Goal: Task Accomplishment & Management: Manage account settings

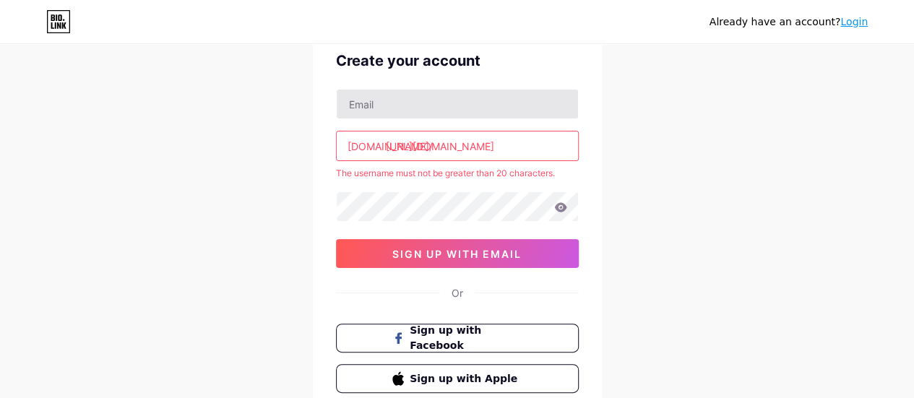
scroll to position [65, 0]
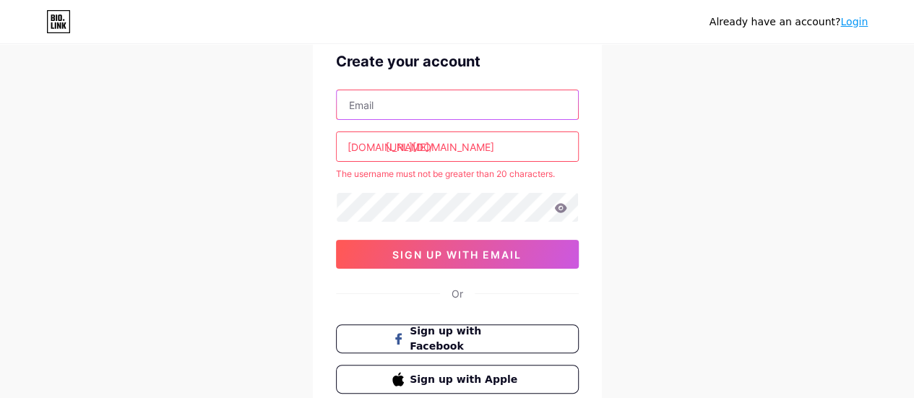
click at [406, 111] on input "text" at bounding box center [457, 104] width 241 height 29
type input "[EMAIL_ADDRESS][DOMAIN_NAME]"
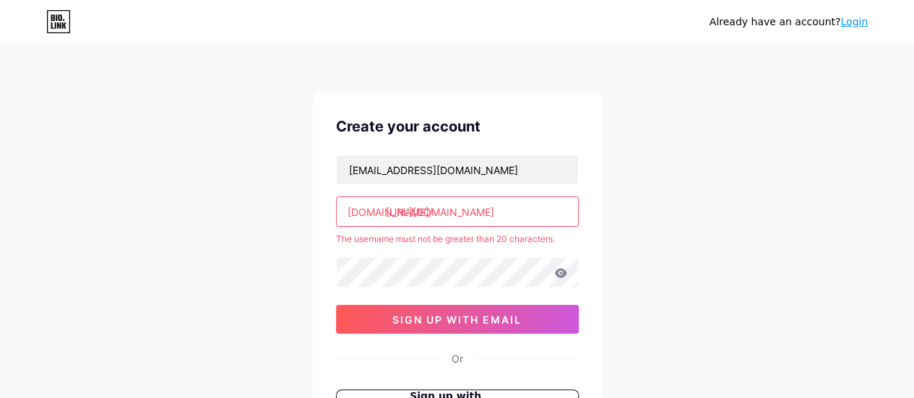
click at [851, 21] on link "Login" at bounding box center [853, 22] width 27 height 12
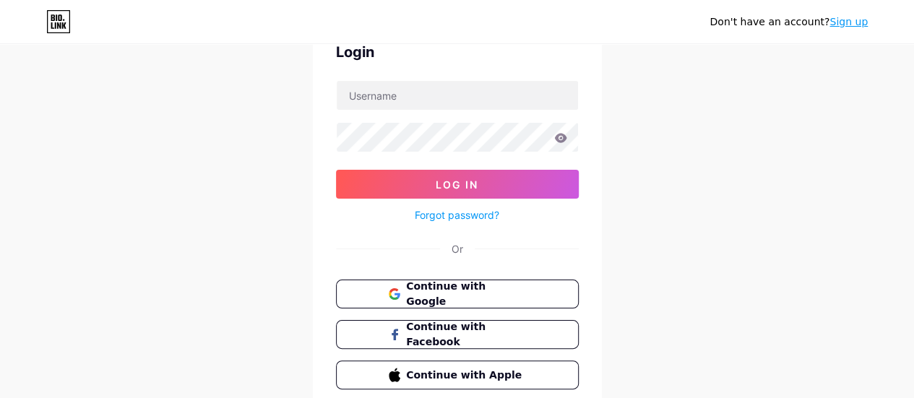
scroll to position [76, 0]
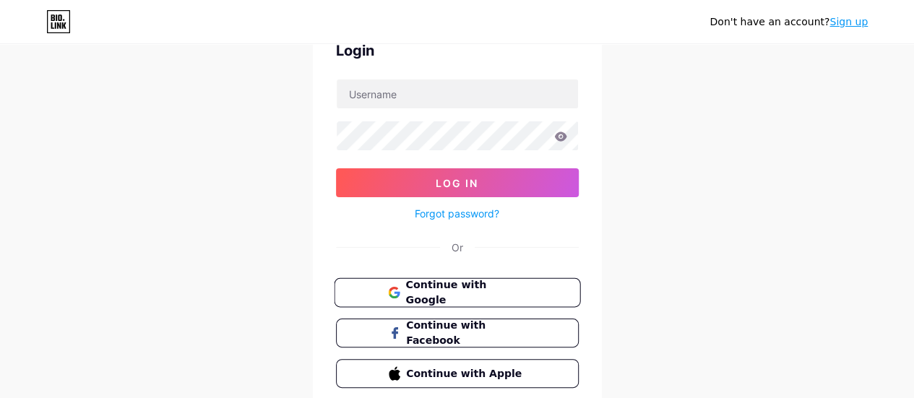
click at [483, 293] on span "Continue with Google" at bounding box center [465, 292] width 121 height 31
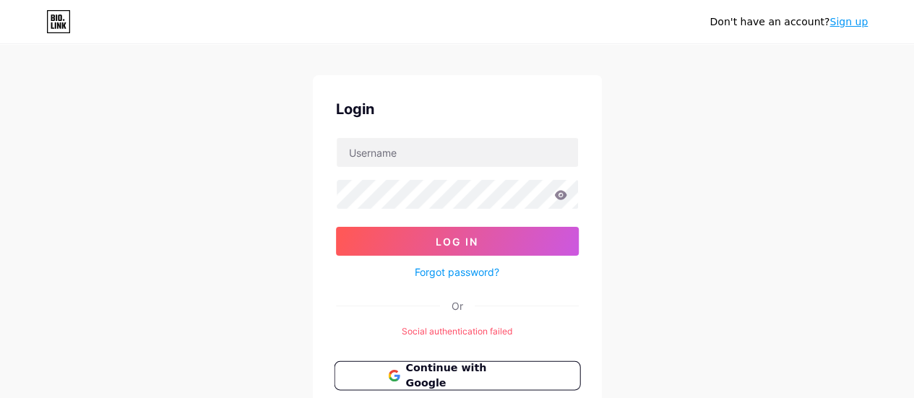
scroll to position [157, 0]
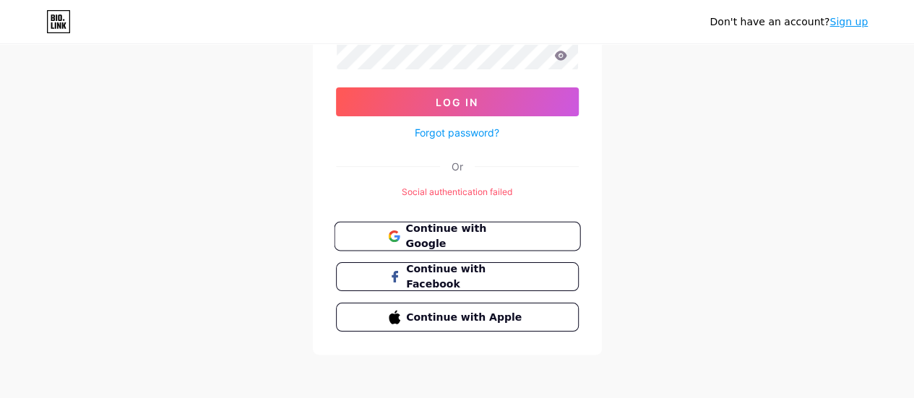
click at [444, 243] on button "Continue with Google" at bounding box center [457, 237] width 246 height 30
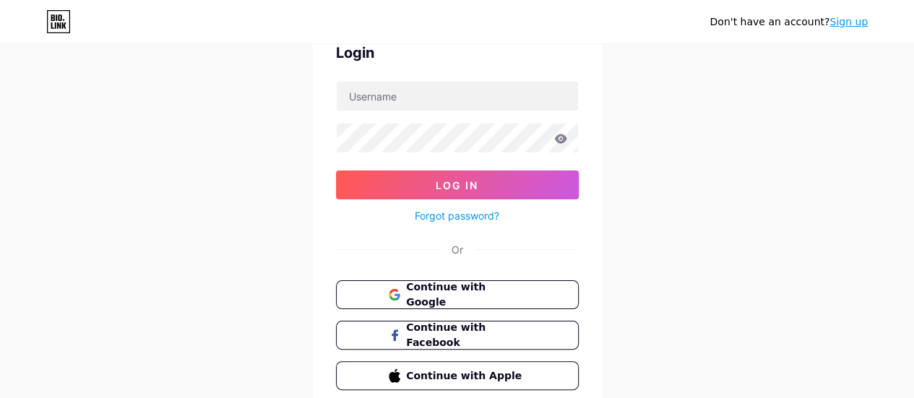
scroll to position [69, 0]
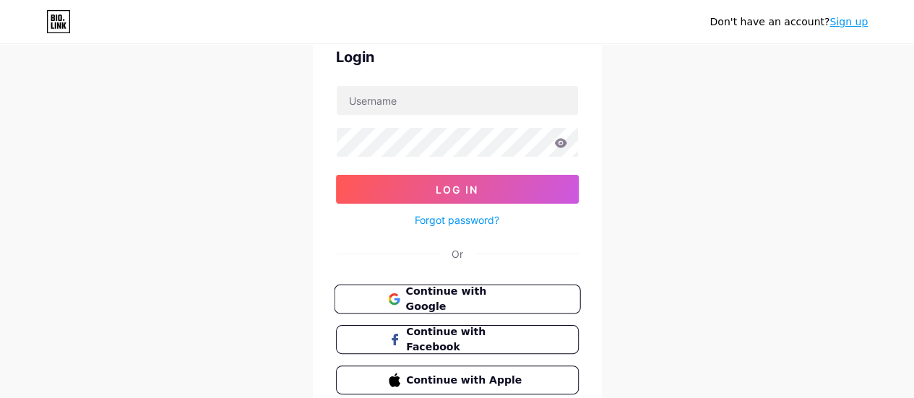
click at [449, 300] on span "Continue with Google" at bounding box center [465, 299] width 121 height 31
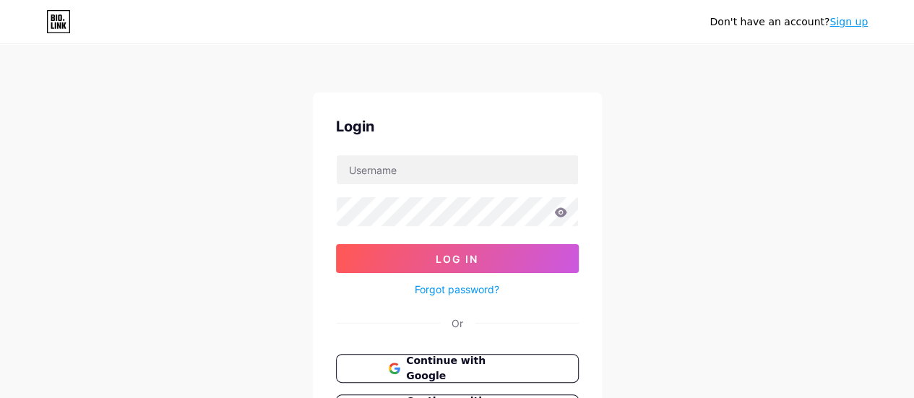
click at [854, 22] on link "Sign up" at bounding box center [848, 22] width 38 height 12
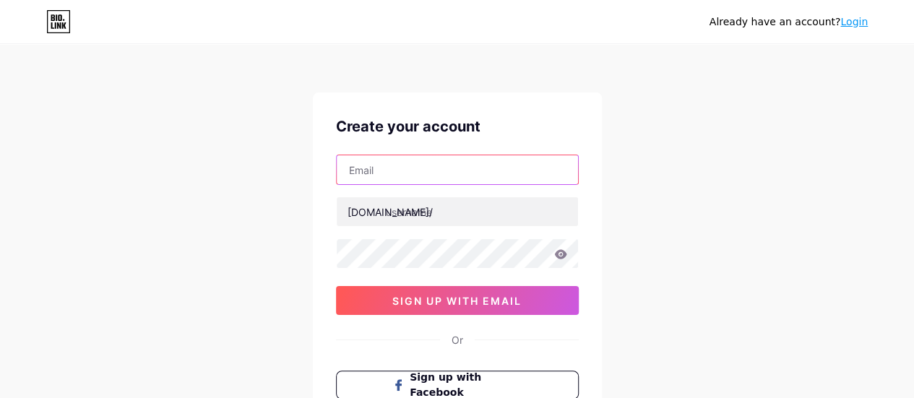
click at [377, 175] on input "text" at bounding box center [457, 169] width 241 height 29
type input "nguyentrang.11022003@gmail.com"
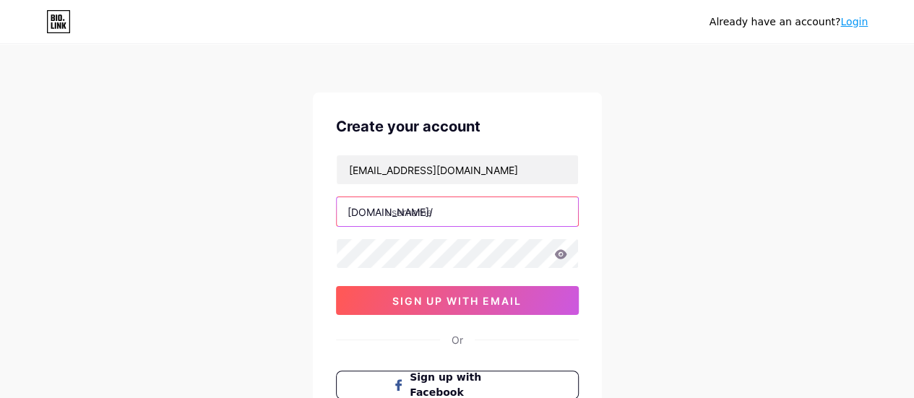
click at [411, 217] on input "text" at bounding box center [457, 211] width 241 height 29
type input "nguyentrang"
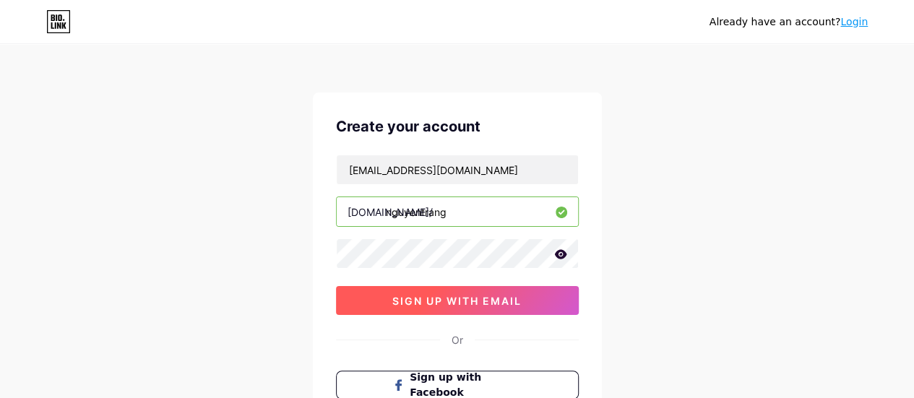
click at [485, 304] on span "sign up with email" at bounding box center [456, 301] width 129 height 12
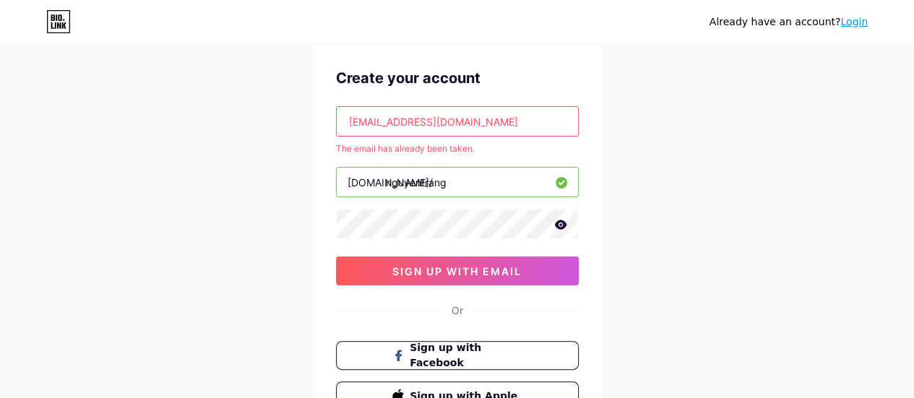
scroll to position [38, 0]
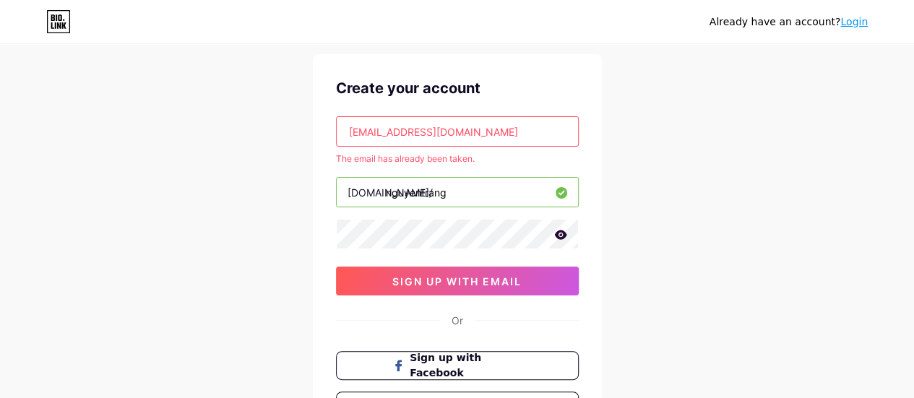
click at [456, 136] on input "nguyentrang.11022003@gmail.com" at bounding box center [457, 131] width 241 height 29
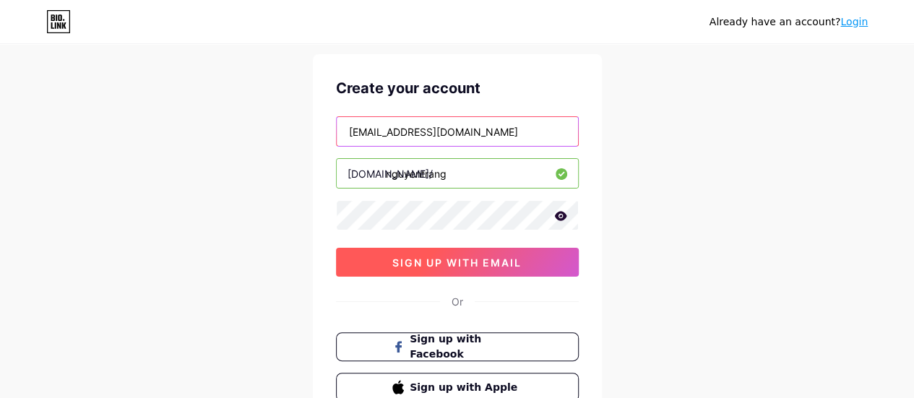
type input "trangtran.110203@gmail.com"
click at [484, 261] on span "sign up with email" at bounding box center [456, 262] width 129 height 12
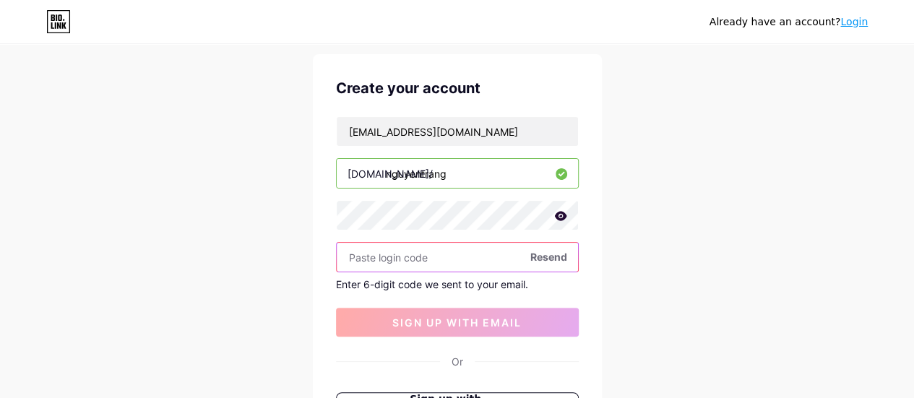
paste input "497689"
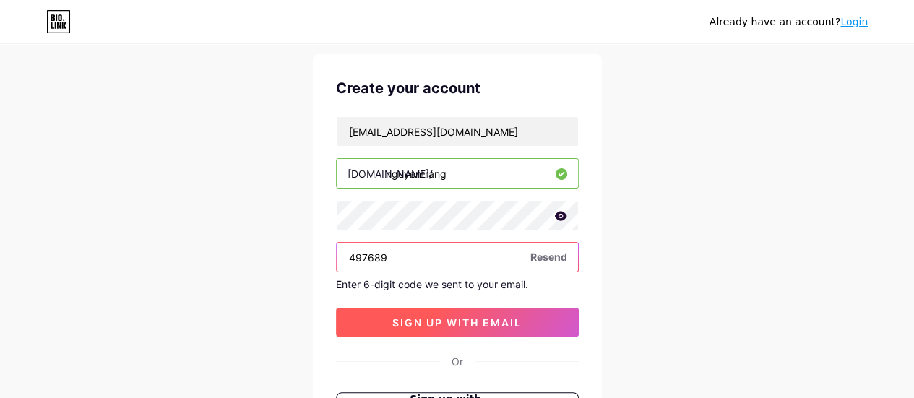
type input "497689"
click at [463, 320] on span "sign up with email" at bounding box center [456, 322] width 129 height 12
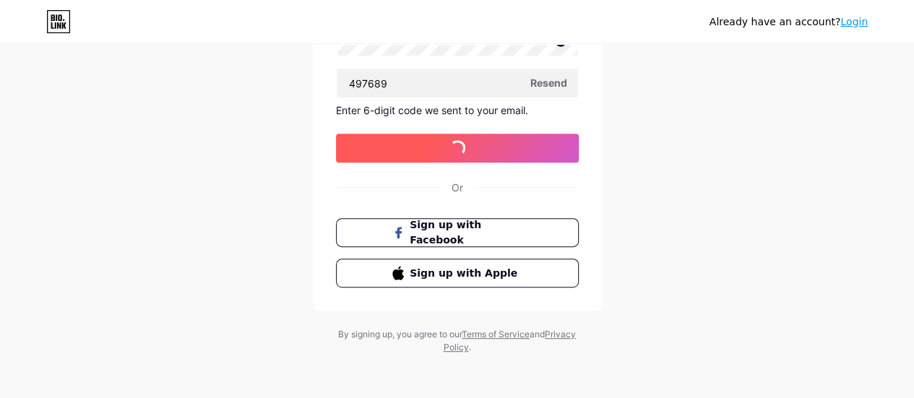
scroll to position [0, 0]
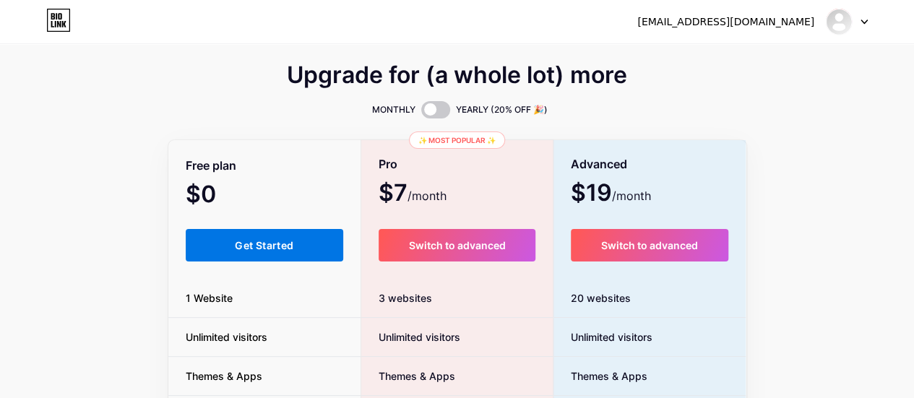
click at [244, 247] on span "Get Started" at bounding box center [264, 245] width 58 height 12
click at [620, 174] on span "Advanced" at bounding box center [598, 164] width 56 height 25
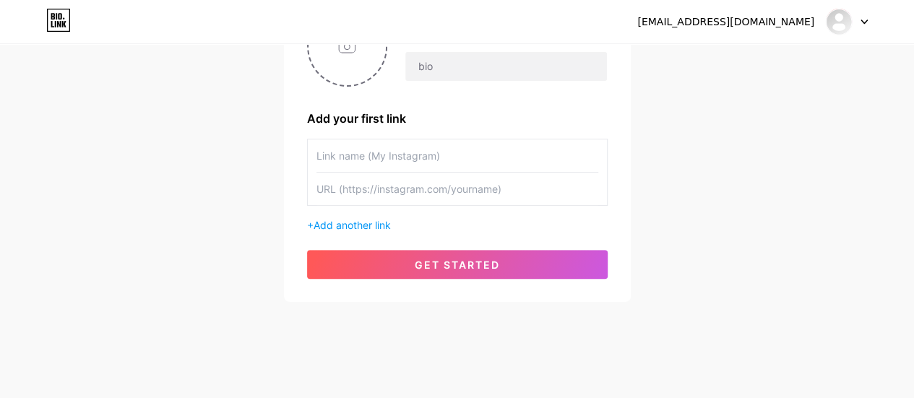
scroll to position [168, 0]
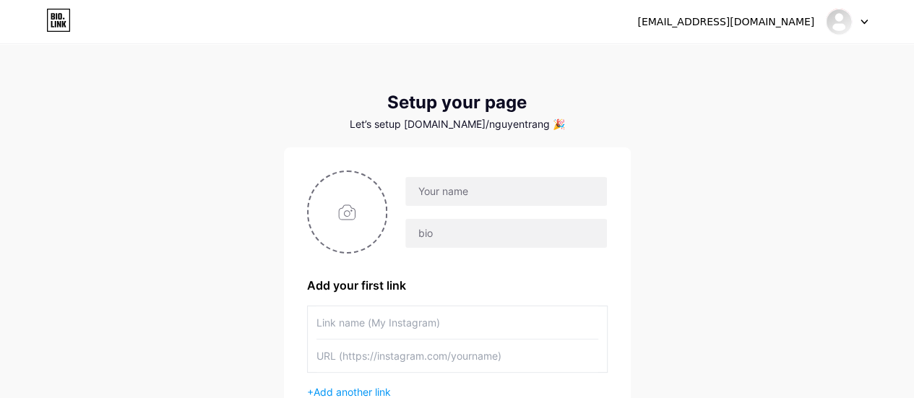
scroll to position [173, 0]
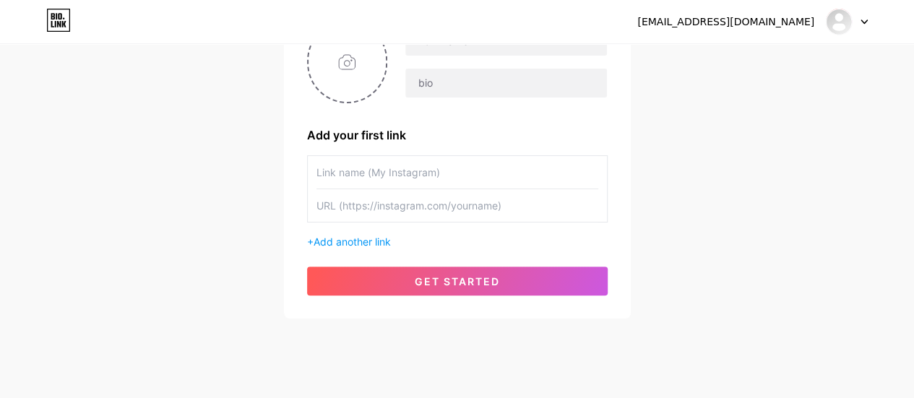
scroll to position [172, 0]
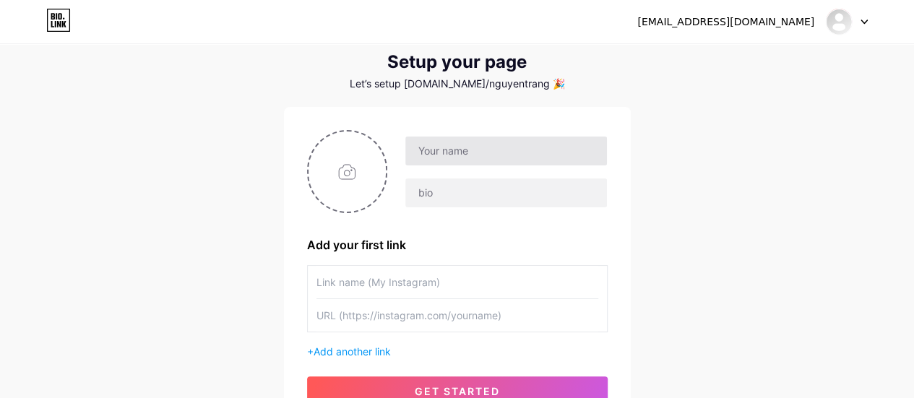
scroll to position [40, 0]
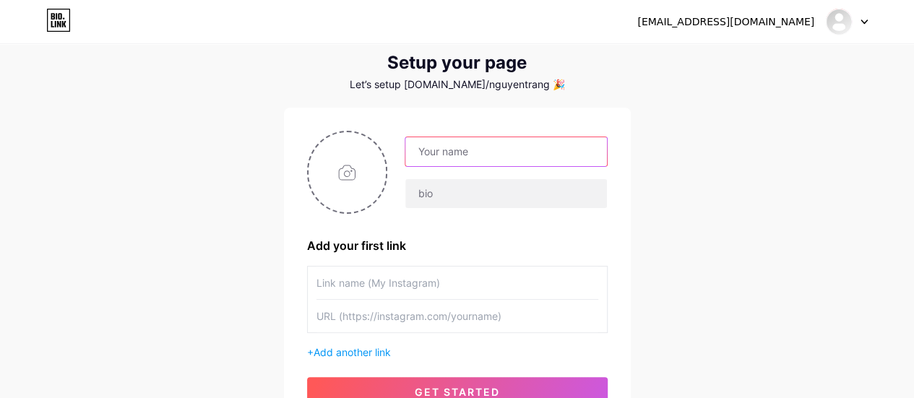
click at [468, 152] on input "text" at bounding box center [505, 151] width 201 height 29
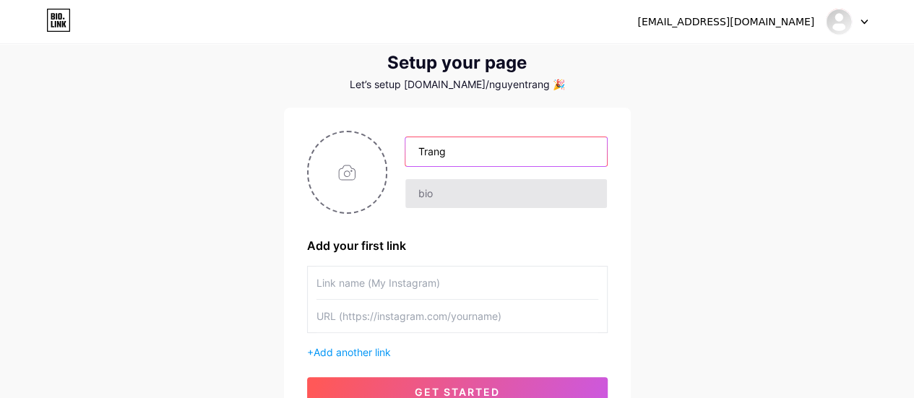
type input "Trang"
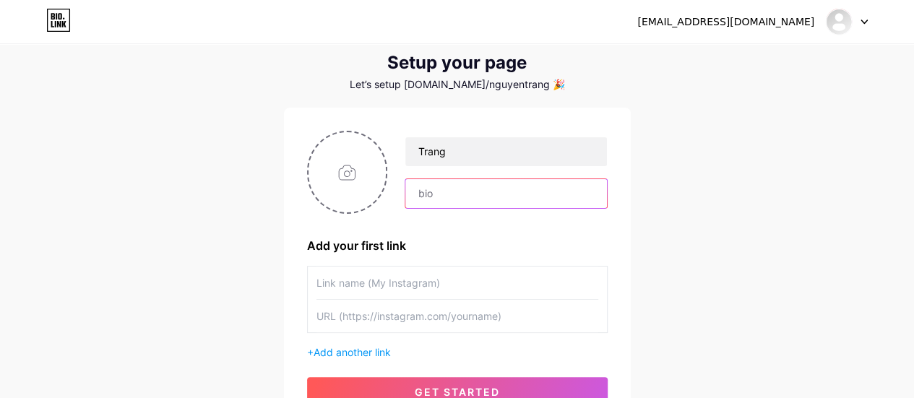
click at [442, 200] on input "text" at bounding box center [505, 193] width 201 height 29
paste input "[URL][DOMAIN_NAME]"
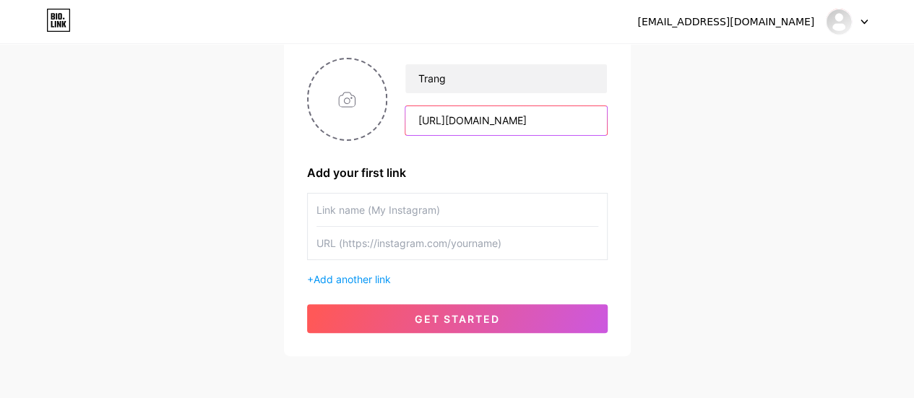
scroll to position [123, 0]
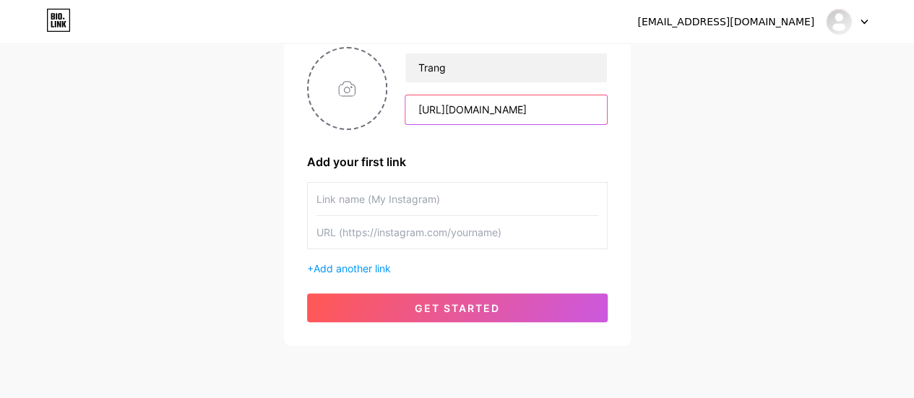
type input "[URL][DOMAIN_NAME]"
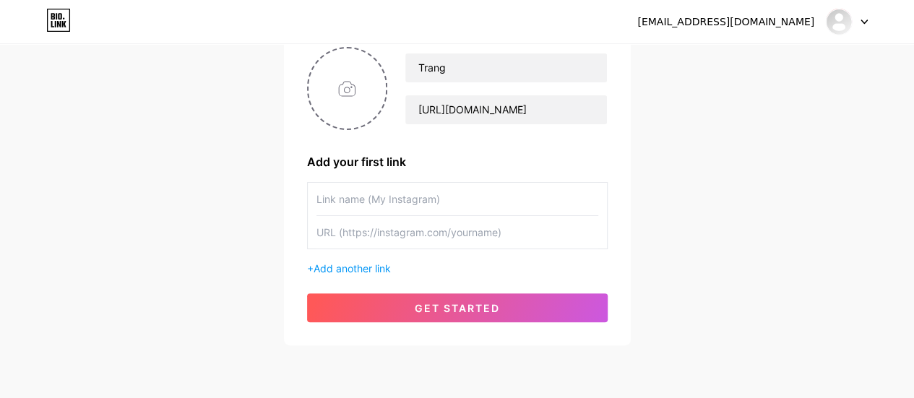
scroll to position [0, 0]
click at [366, 241] on input "text" at bounding box center [457, 232] width 282 height 32
paste input "[URL][DOMAIN_NAME]"
type input "[URL][DOMAIN_NAME]"
click at [386, 191] on input "text" at bounding box center [457, 199] width 282 height 32
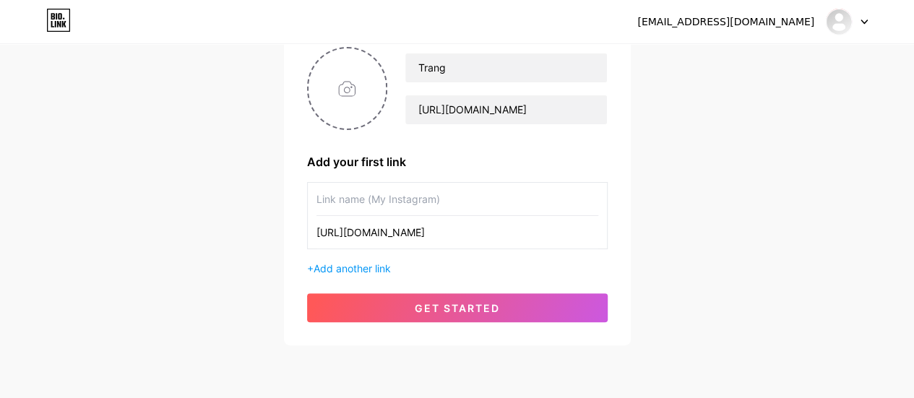
paste input "Aria Academy"
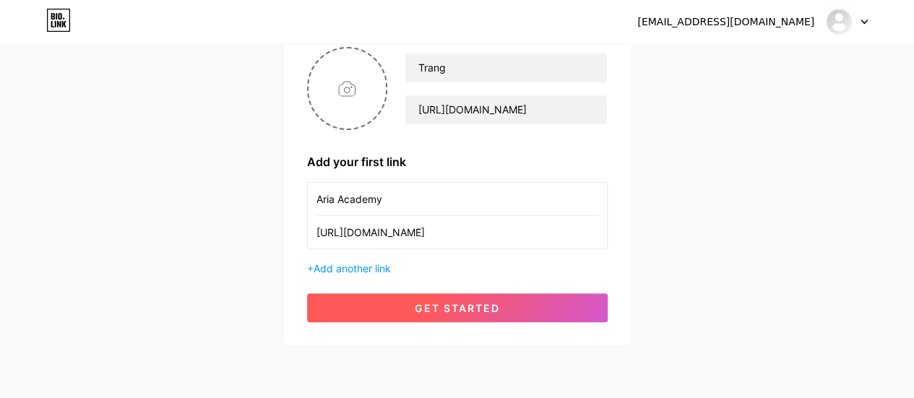
type input "Aria Academy"
click at [474, 313] on button "get started" at bounding box center [457, 307] width 300 height 29
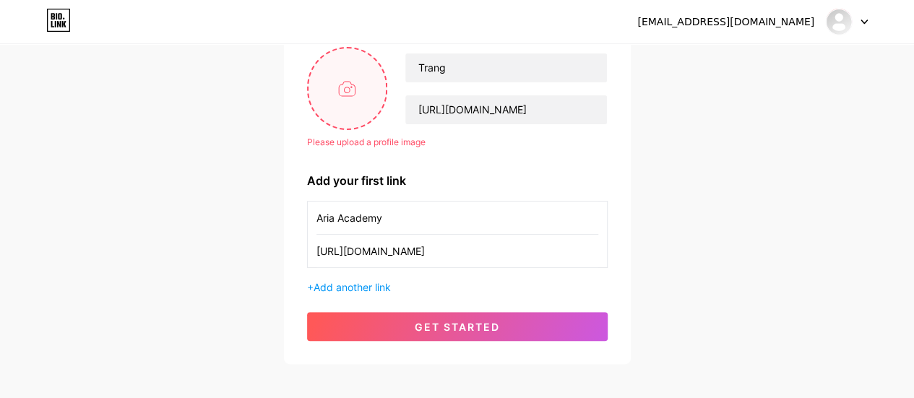
click at [351, 90] on input "file" at bounding box center [347, 88] width 78 height 80
type input "C:\fakepath\Artboard 1.png"
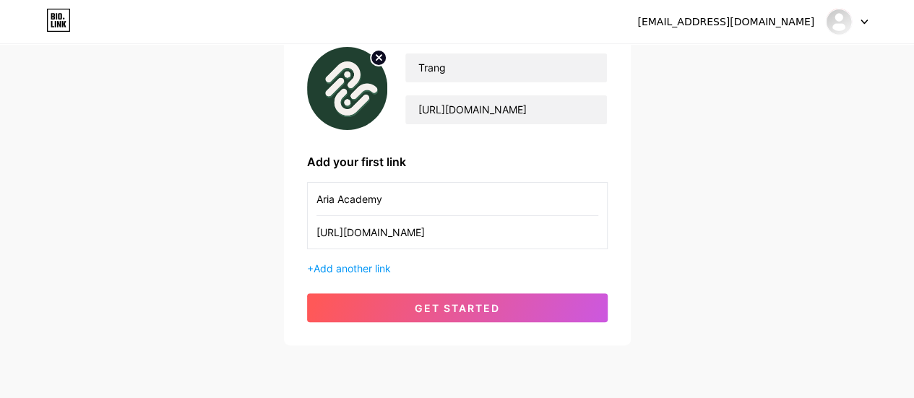
click at [398, 201] on input "Aria Academy" at bounding box center [457, 199] width 282 height 32
click at [447, 78] on input "Trang" at bounding box center [505, 67] width 201 height 29
paste input "Aria Academy"
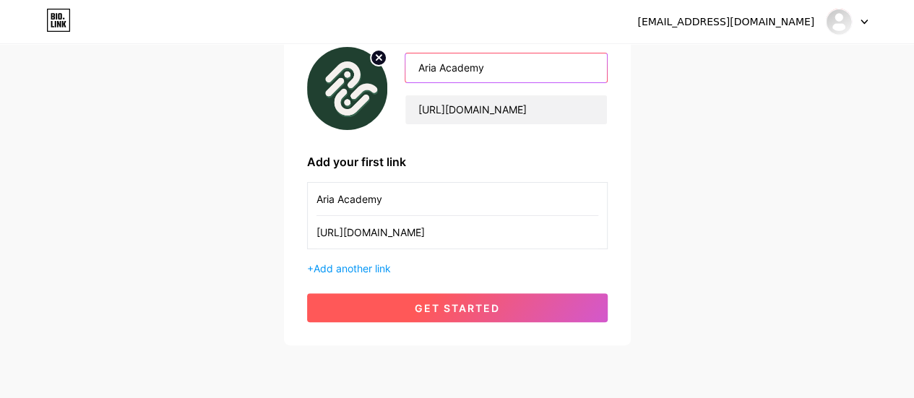
type input "Aria Academy"
click at [472, 304] on span "get started" at bounding box center [457, 308] width 85 height 12
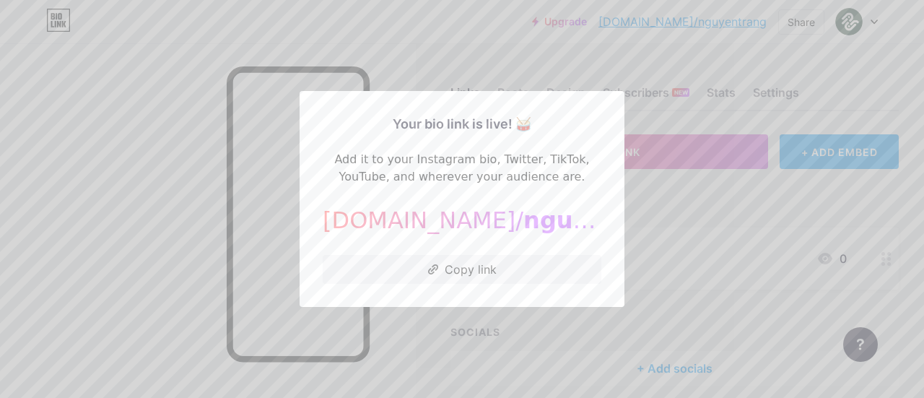
click at [683, 212] on div at bounding box center [462, 199] width 924 height 398
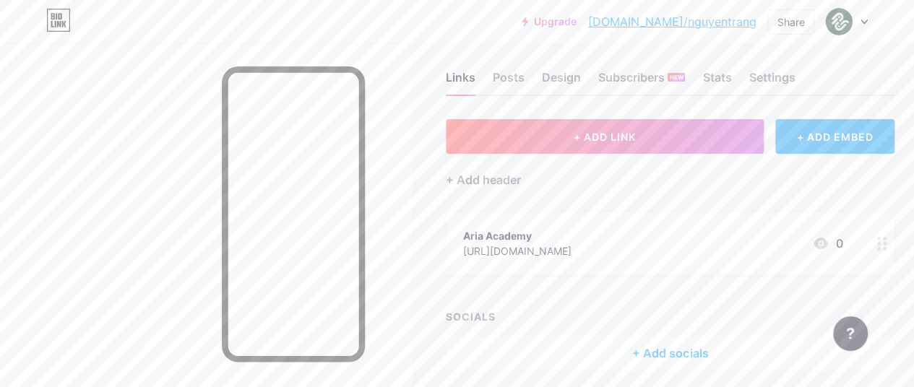
scroll to position [16, 0]
click at [862, 19] on icon at bounding box center [863, 21] width 7 height 5
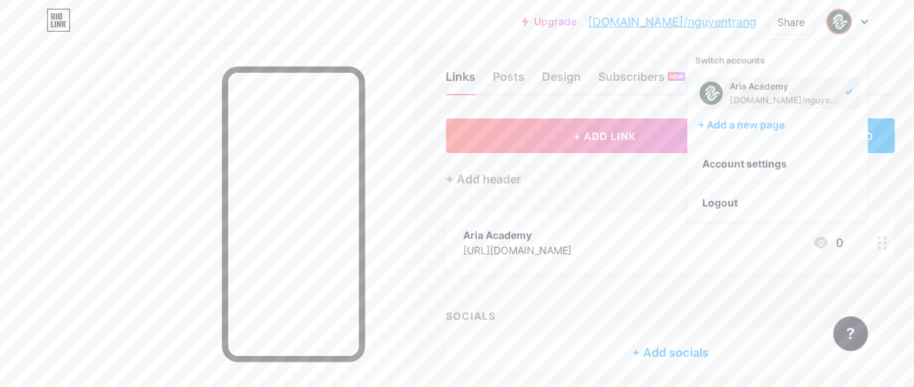
click at [711, 89] on img at bounding box center [710, 93] width 23 height 23
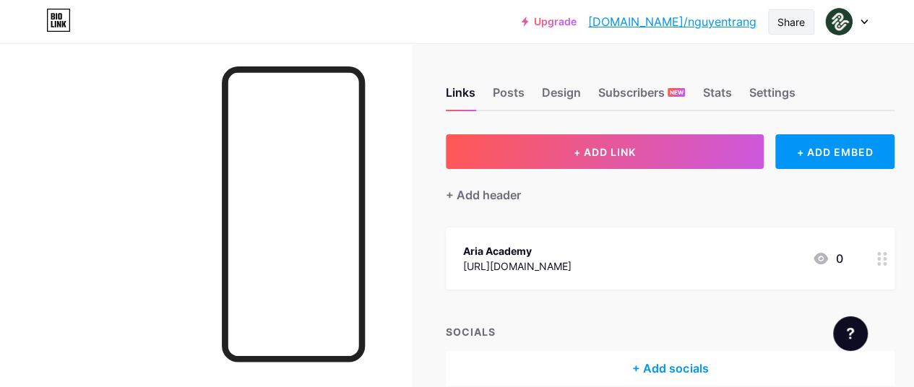
click at [791, 19] on div "Share" at bounding box center [790, 21] width 27 height 15
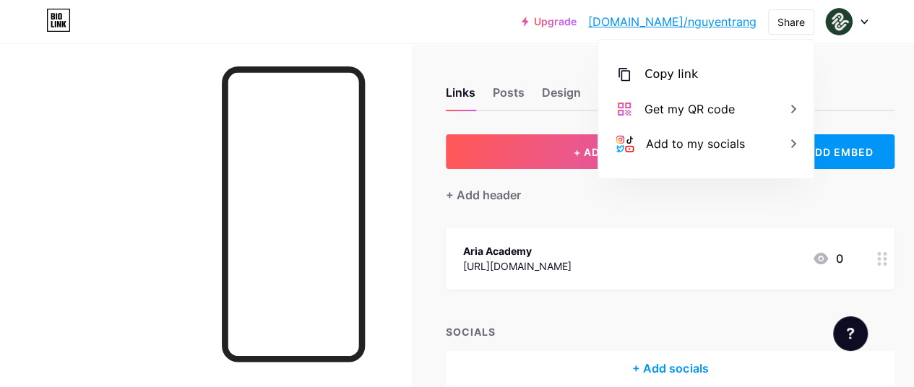
click at [858, 23] on div at bounding box center [846, 22] width 42 height 26
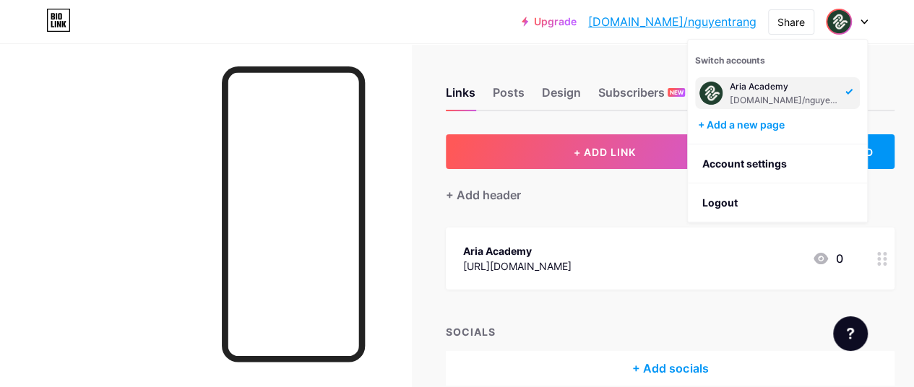
click at [702, 92] on img at bounding box center [710, 93] width 23 height 23
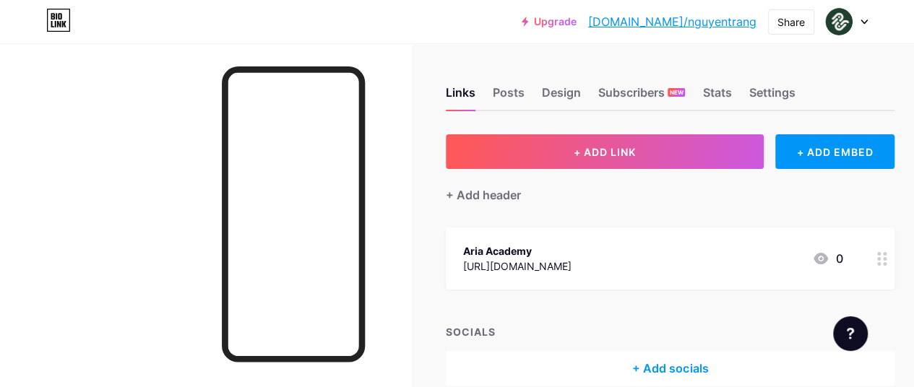
click at [685, 22] on link "[DOMAIN_NAME]/nguyentrang" at bounding box center [672, 21] width 168 height 17
click at [515, 90] on div "Posts" at bounding box center [508, 97] width 32 height 26
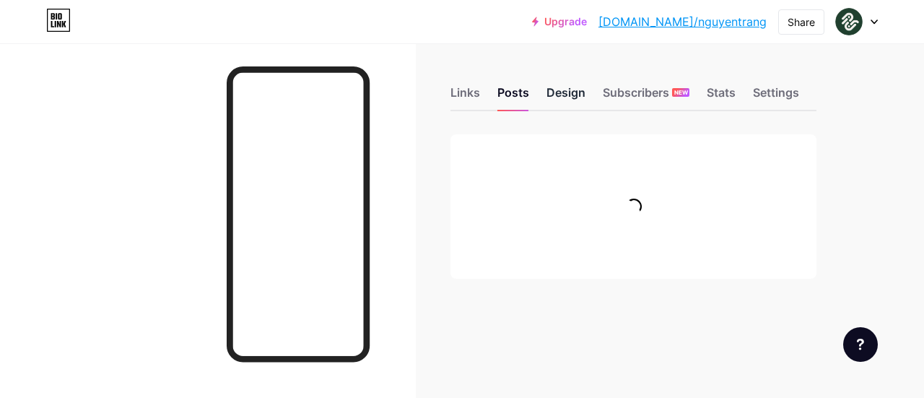
click at [558, 93] on div "Design" at bounding box center [566, 97] width 39 height 26
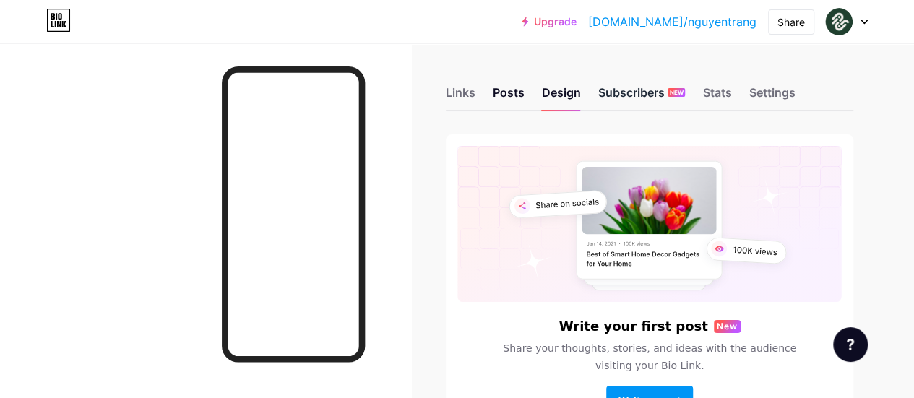
click at [649, 87] on div "Subscribers NEW" at bounding box center [641, 97] width 87 height 26
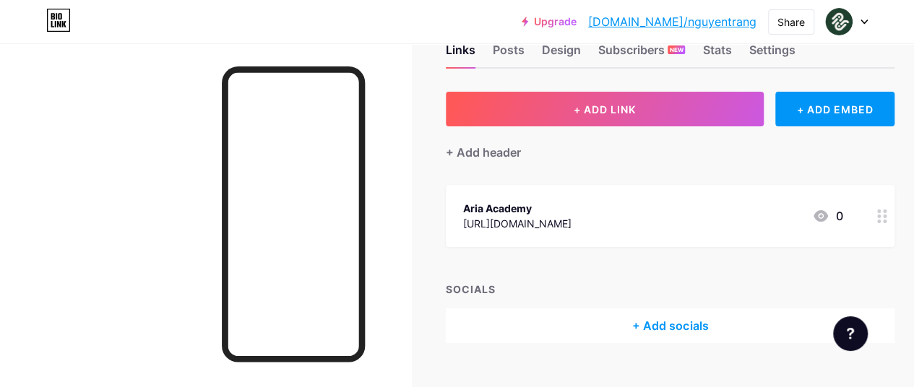
scroll to position [41, 0]
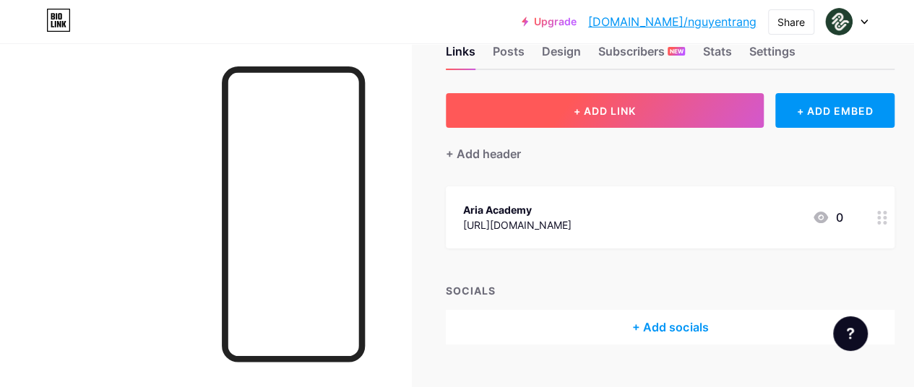
click at [578, 121] on button "+ ADD LINK" at bounding box center [605, 110] width 318 height 35
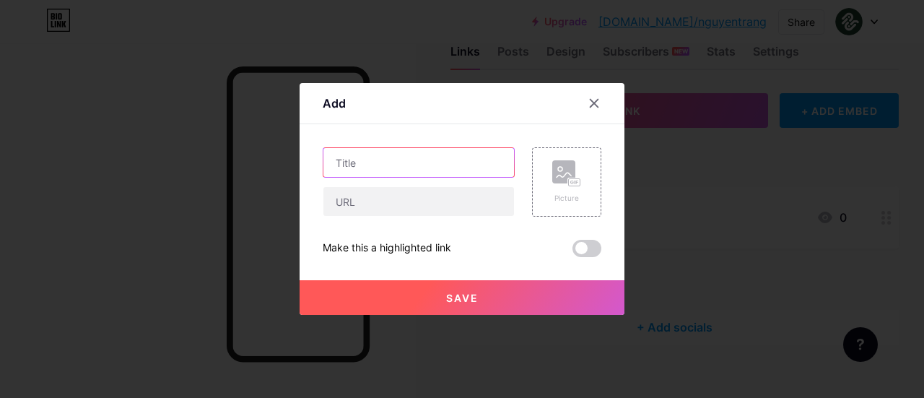
click at [401, 162] on input "text" at bounding box center [419, 162] width 191 height 29
click at [591, 106] on icon at bounding box center [595, 104] width 8 height 8
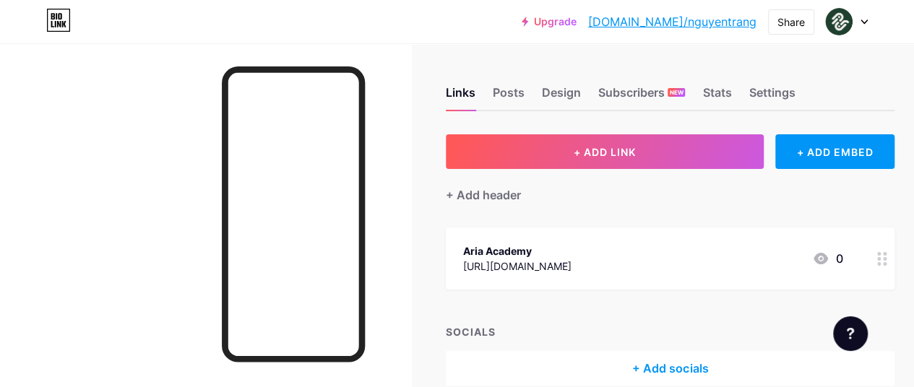
click at [862, 22] on icon at bounding box center [863, 21] width 7 height 5
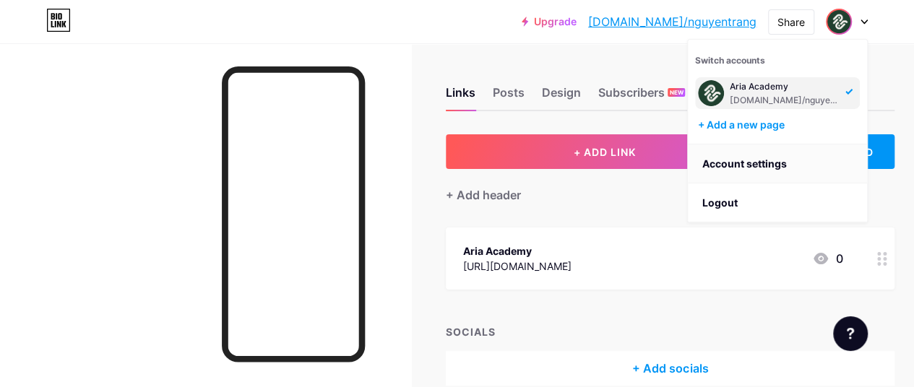
click at [760, 165] on link "Account settings" at bounding box center [776, 163] width 179 height 39
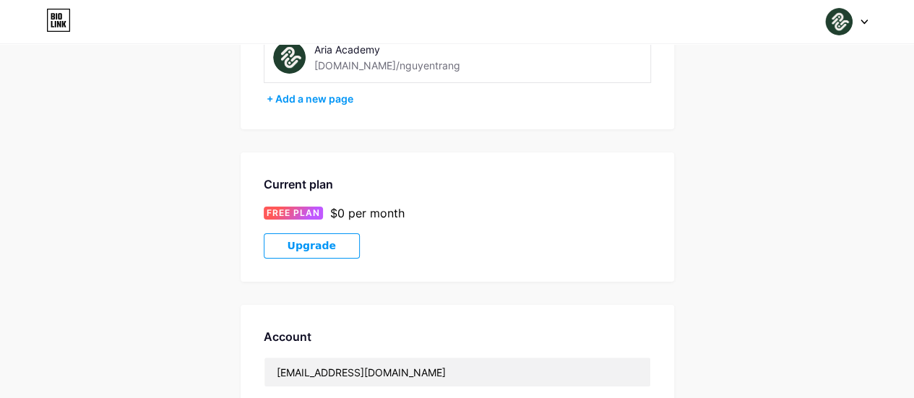
scroll to position [123, 0]
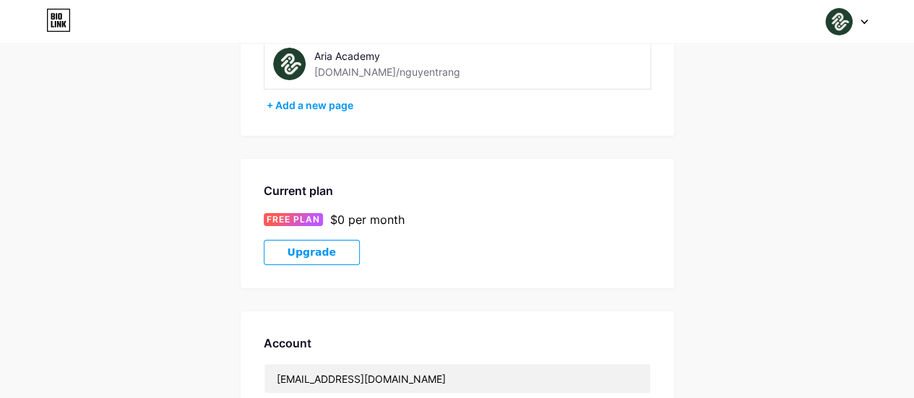
click at [386, 69] on div "[DOMAIN_NAME]/nguyentrang" at bounding box center [387, 71] width 146 height 15
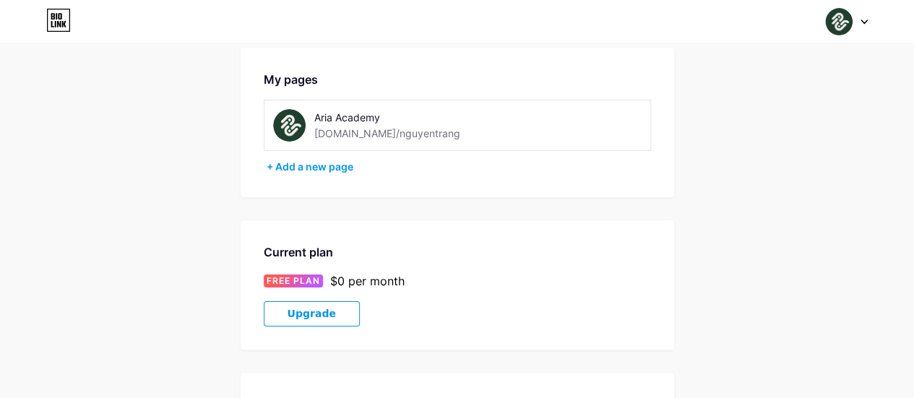
scroll to position [61, 0]
click at [417, 129] on div "Aria Academy [DOMAIN_NAME]/nguyentrang" at bounding box center [416, 126] width 204 height 32
click at [410, 136] on div "[DOMAIN_NAME]/nguyentrang" at bounding box center [387, 133] width 146 height 15
click at [305, 170] on div "+ Add a new page" at bounding box center [458, 167] width 384 height 14
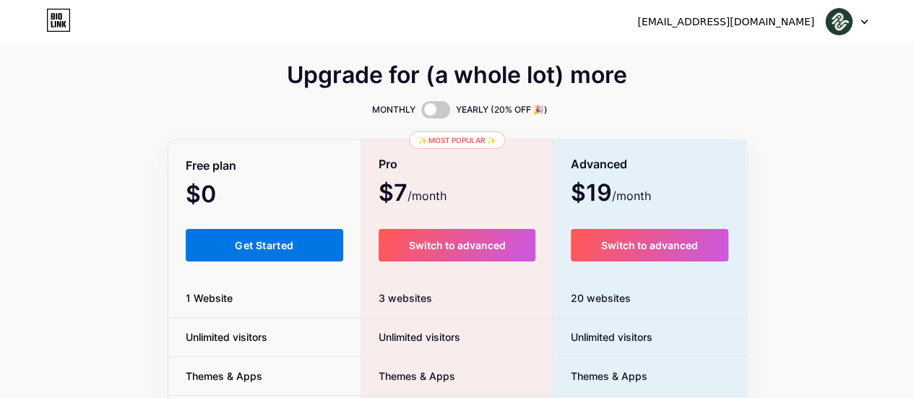
click at [267, 252] on button "Get Started" at bounding box center [265, 245] width 158 height 32
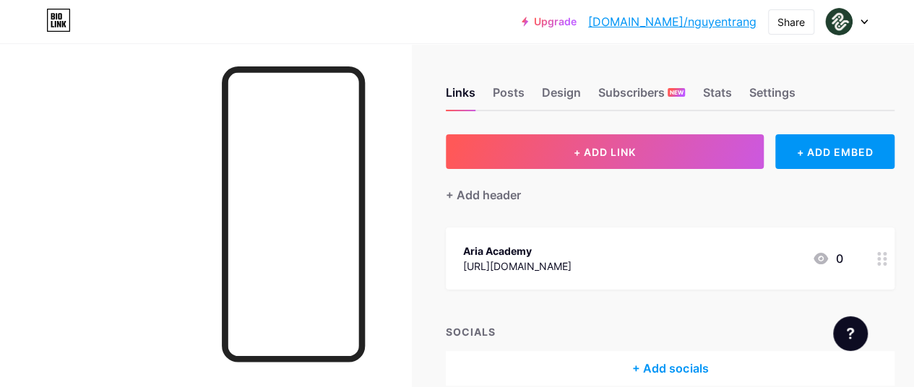
click at [861, 18] on div at bounding box center [846, 22] width 42 height 26
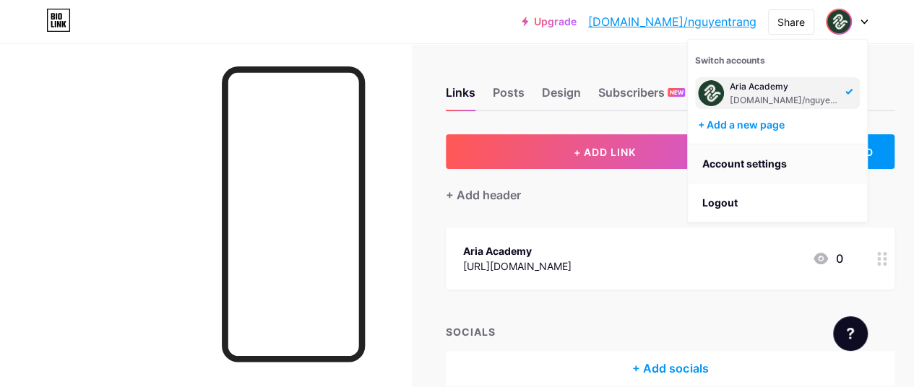
click at [752, 165] on link "Account settings" at bounding box center [776, 163] width 179 height 39
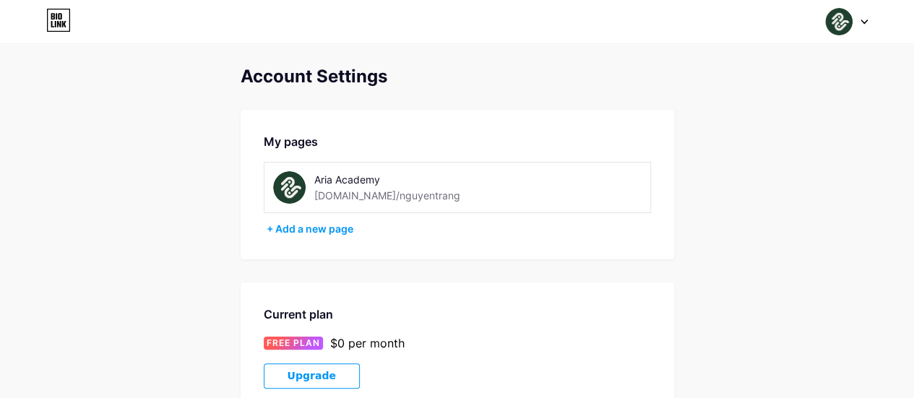
click at [292, 187] on img at bounding box center [289, 187] width 32 height 32
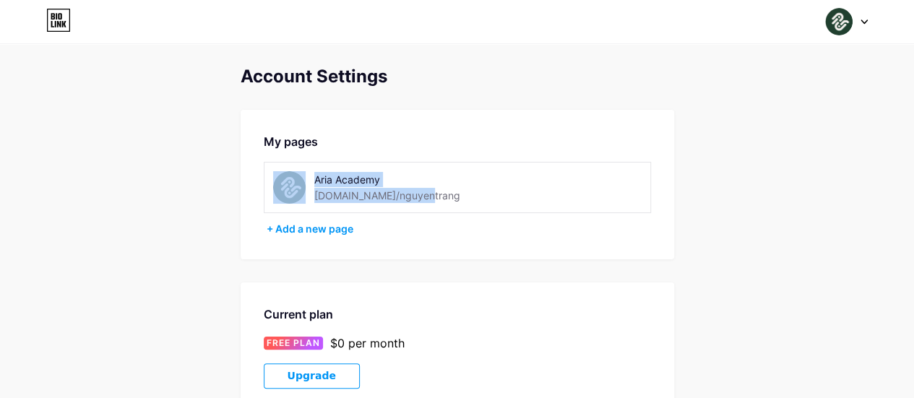
drag, startPoint x: 413, startPoint y: 200, endPoint x: 252, endPoint y: 196, distance: 161.1
click at [252, 196] on div "My pages Aria Academy [DOMAIN_NAME]/nguyentrang + Add a new page" at bounding box center [456, 184] width 433 height 149
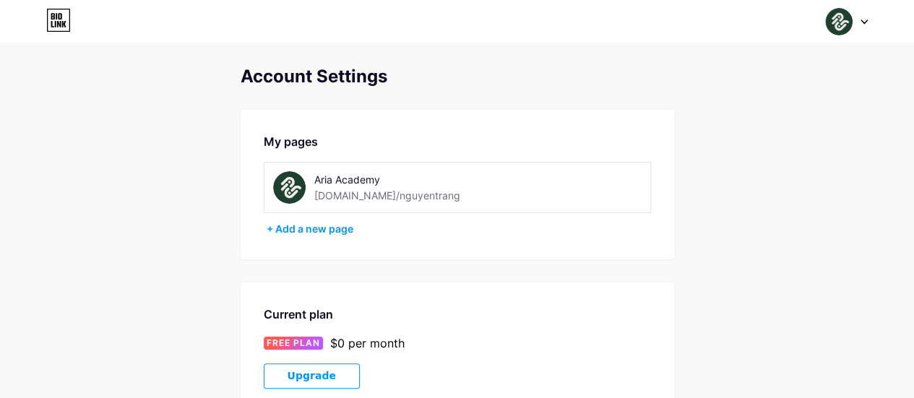
click at [633, 135] on div "My pages" at bounding box center [457, 141] width 387 height 17
drag, startPoint x: 423, startPoint y: 196, endPoint x: 348, endPoint y: 188, distance: 75.5
click at [348, 188] on div "Aria Academy [DOMAIN_NAME]/nguyentrang" at bounding box center [416, 187] width 204 height 32
click at [863, 26] on div at bounding box center [846, 22] width 42 height 26
